Goal: Information Seeking & Learning: Find specific fact

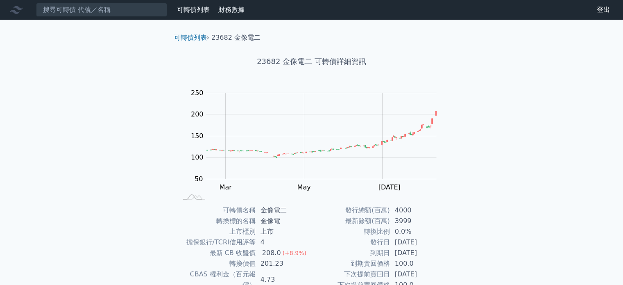
scroll to position [95, 0]
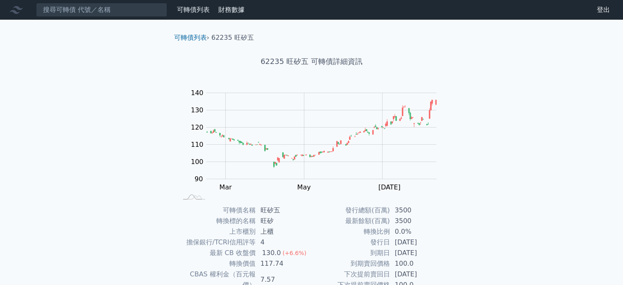
scroll to position [95, 0]
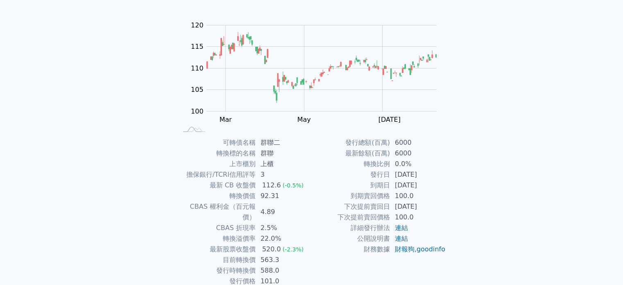
scroll to position [95, 0]
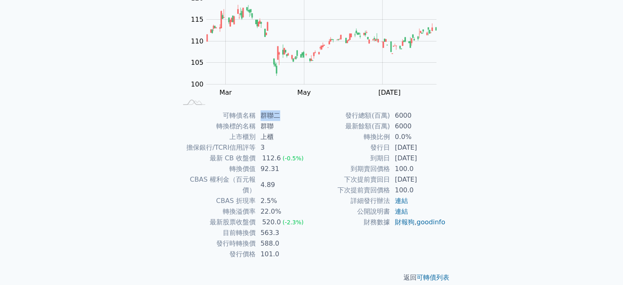
drag, startPoint x: 259, startPoint y: 114, endPoint x: 280, endPoint y: 113, distance: 20.9
click at [280, 113] on td "群聯二" at bounding box center [283, 115] width 56 height 11
